Goal: Transaction & Acquisition: Purchase product/service

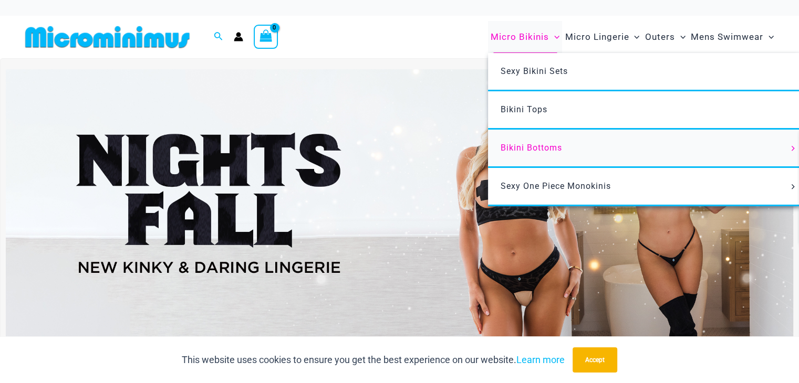
click at [531, 150] on span "Bikini Bottoms" at bounding box center [530, 148] width 61 height 10
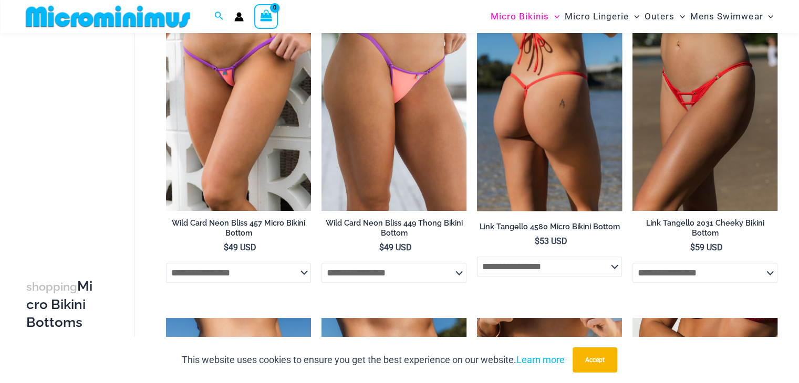
scroll to position [626, 0]
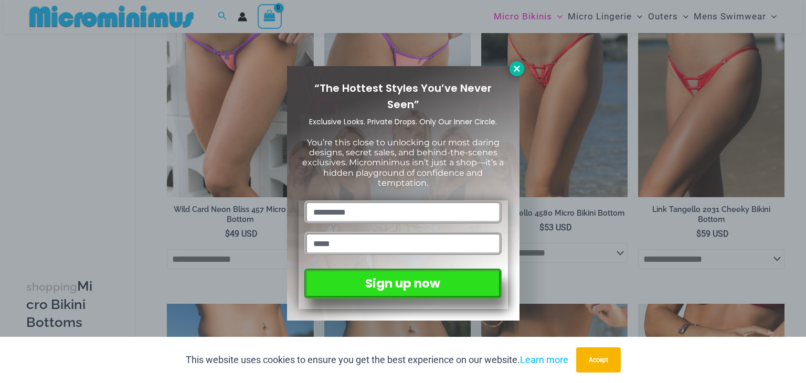
click at [519, 67] on icon at bounding box center [517, 69] width 6 height 6
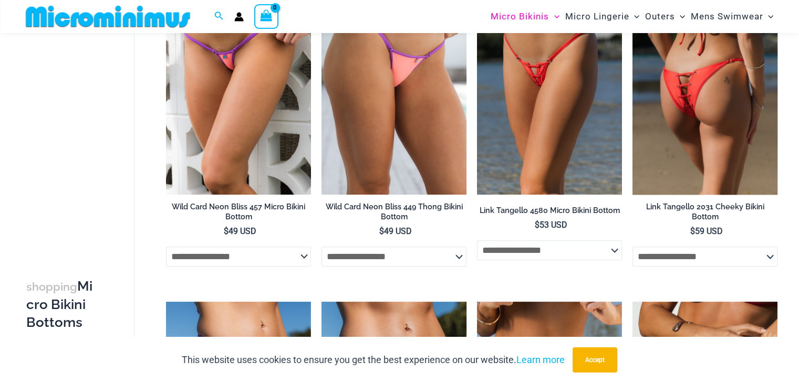
click at [720, 110] on img at bounding box center [704, 85] width 145 height 217
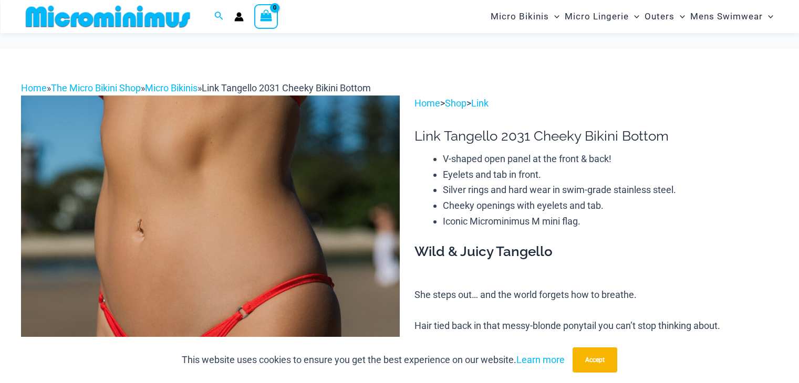
scroll to position [781, 0]
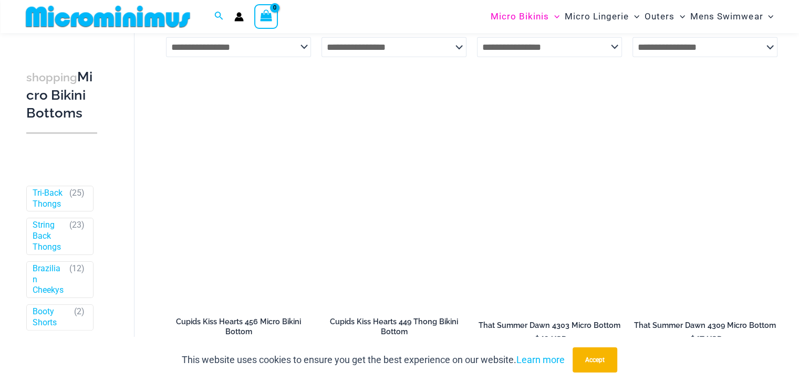
scroll to position [2831, 0]
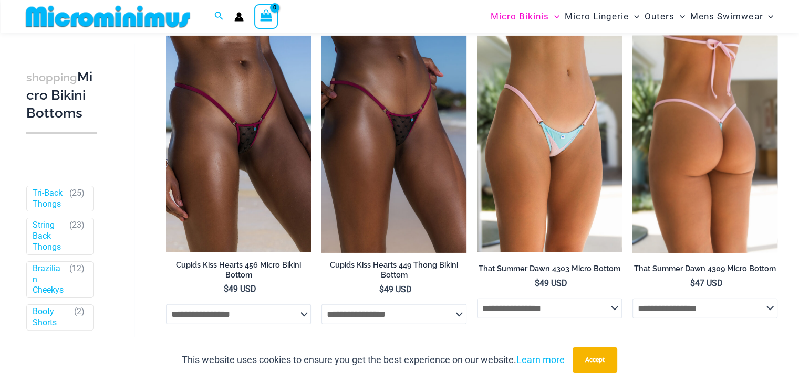
click at [709, 154] on img at bounding box center [704, 144] width 145 height 217
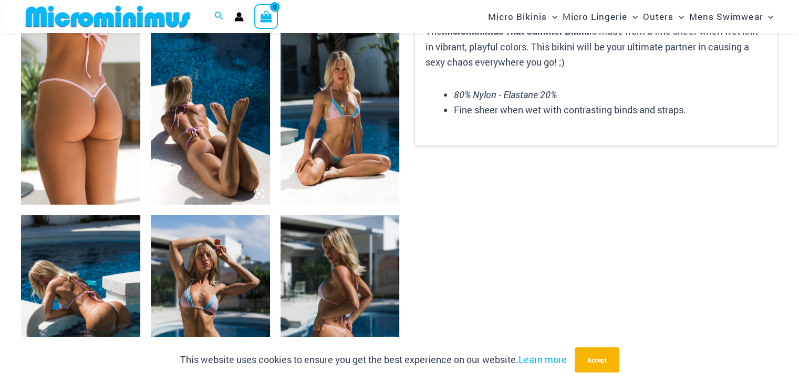
scroll to position [621, 0]
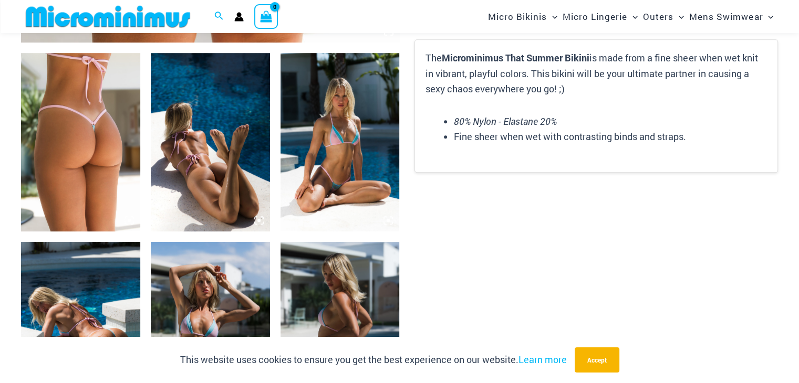
click at [319, 143] on img at bounding box center [339, 142] width 119 height 179
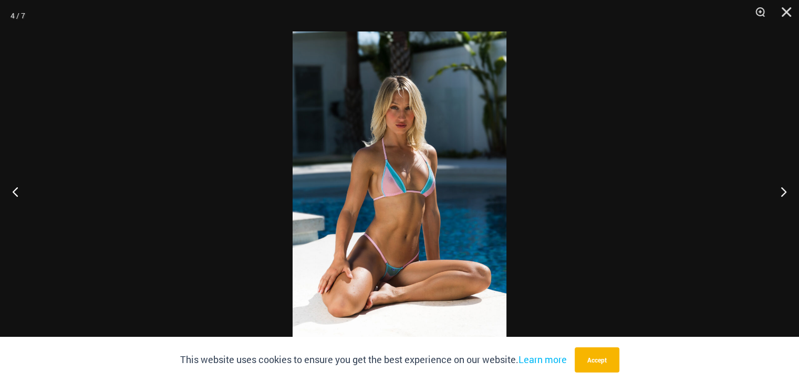
click at [420, 178] on img at bounding box center [399, 192] width 214 height 320
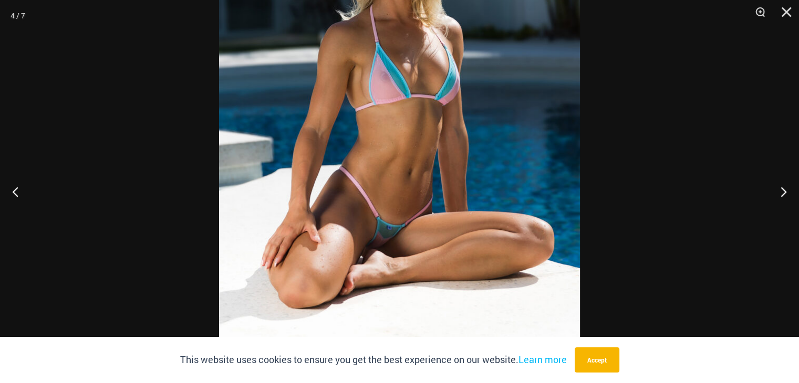
click at [427, 138] on img at bounding box center [399, 96] width 361 height 541
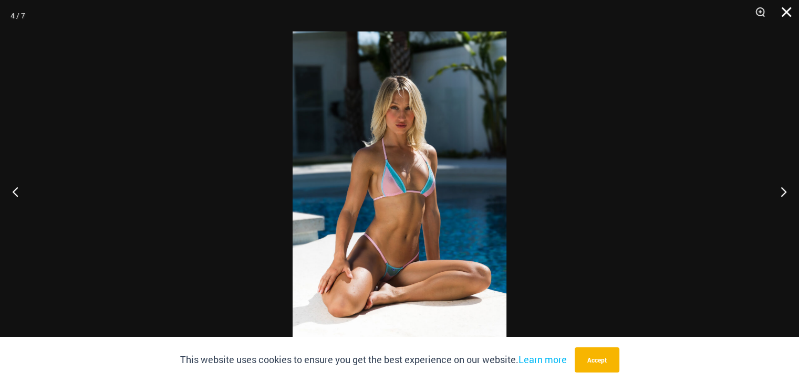
click at [785, 15] on button "Close" at bounding box center [782, 16] width 26 height 32
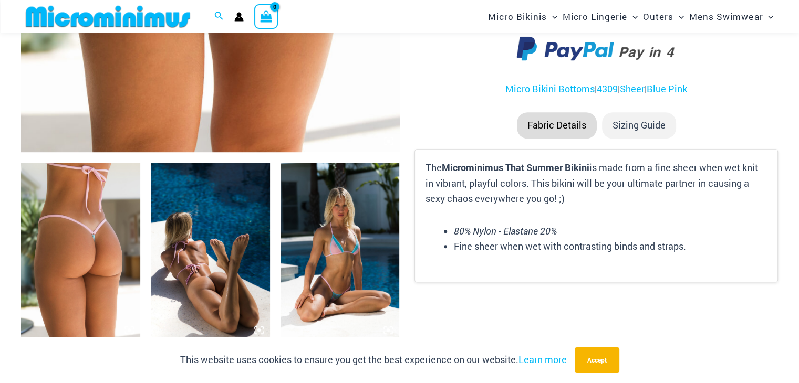
scroll to position [516, 0]
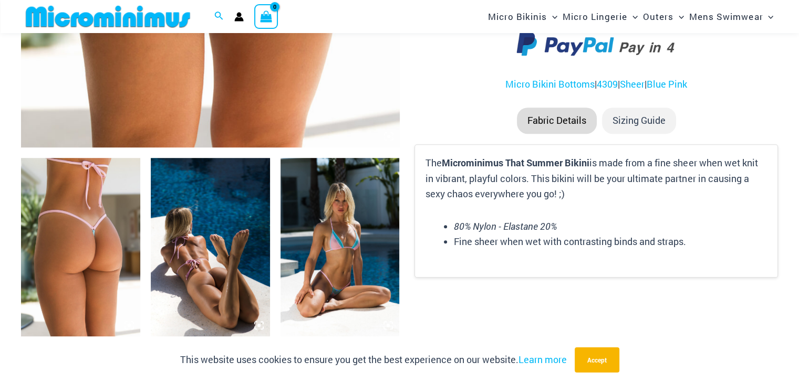
click at [85, 287] on img at bounding box center [80, 247] width 119 height 179
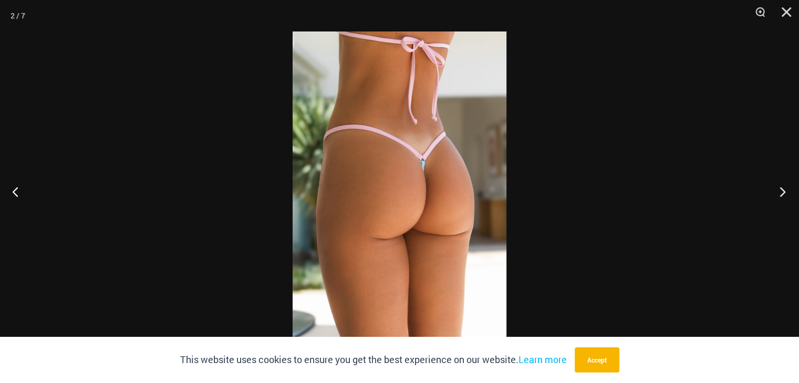
click at [784, 191] on button "Next" at bounding box center [778, 191] width 39 height 53
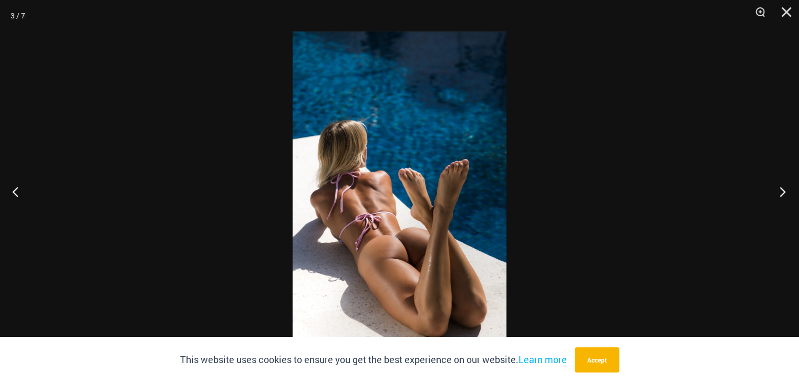
click at [784, 191] on button "Next" at bounding box center [778, 191] width 39 height 53
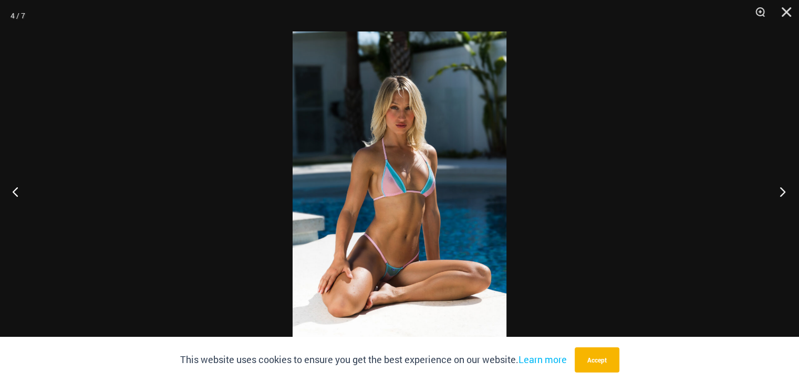
click at [784, 191] on button "Next" at bounding box center [778, 191] width 39 height 53
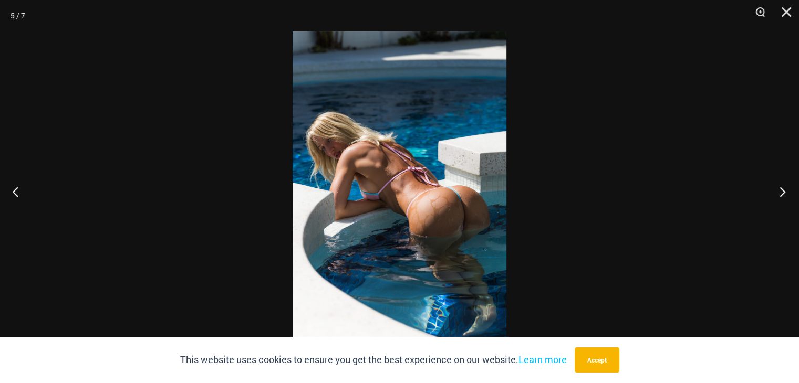
click at [784, 191] on button "Next" at bounding box center [778, 191] width 39 height 53
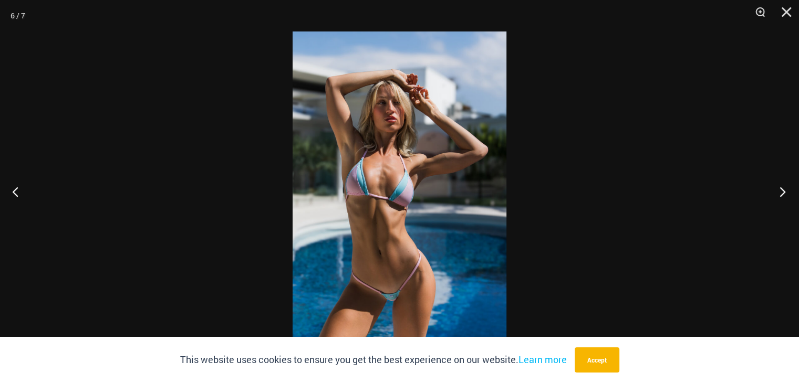
click at [784, 191] on button "Next" at bounding box center [778, 191] width 39 height 53
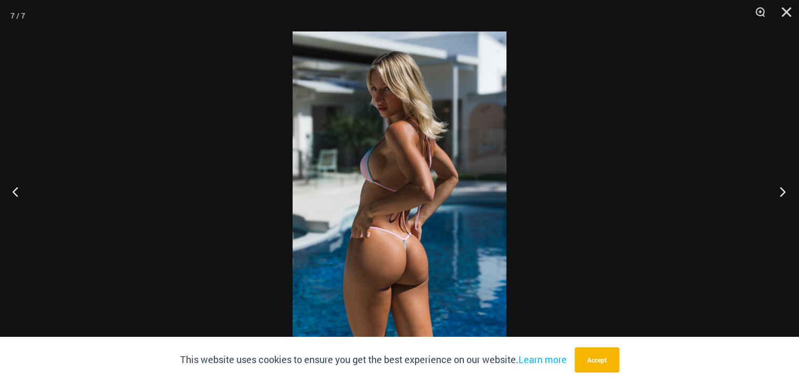
click at [784, 191] on button "Next" at bounding box center [778, 191] width 39 height 53
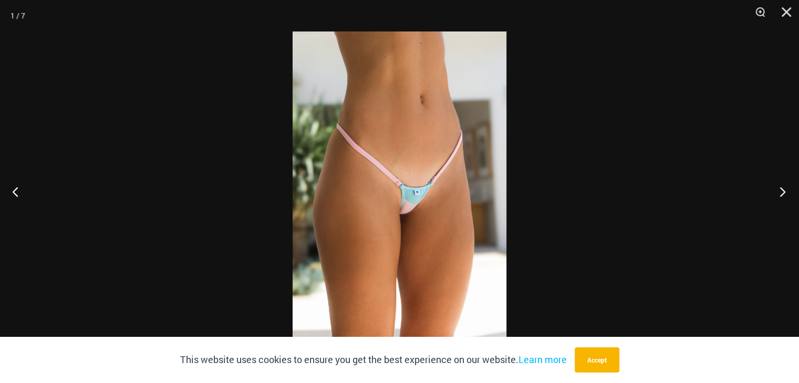
click at [784, 191] on button "Next" at bounding box center [778, 191] width 39 height 53
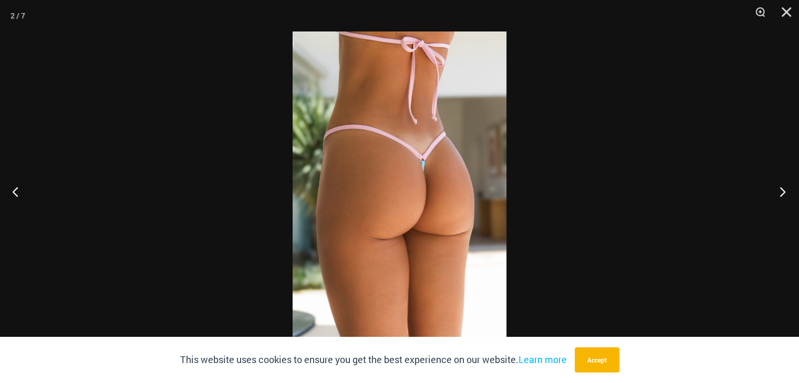
click at [784, 191] on button "Next" at bounding box center [778, 191] width 39 height 53
